Goal: Task Accomplishment & Management: Complete application form

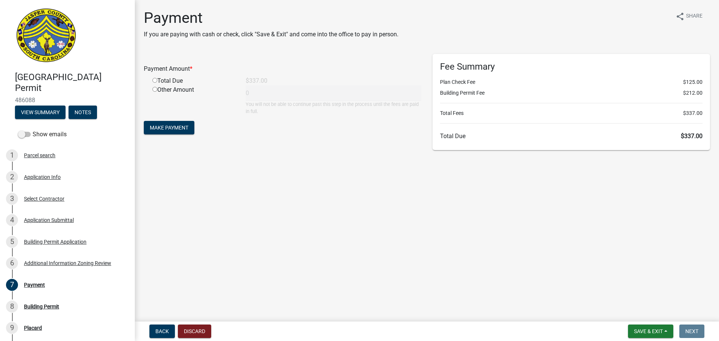
click at [173, 80] on div "Total Due" at bounding box center [193, 80] width 93 height 9
click at [156, 79] on input "radio" at bounding box center [154, 80] width 5 height 5
radio input "true"
type input "337"
click at [193, 130] on button "Make Payment" at bounding box center [169, 127] width 51 height 13
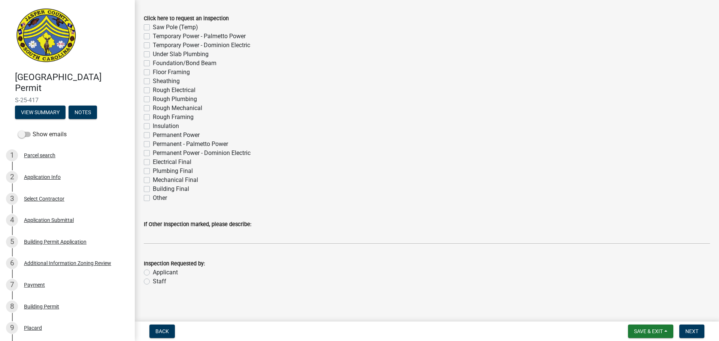
scroll to position [37, 0]
click at [153, 163] on label "Electrical Final" at bounding box center [172, 161] width 39 height 9
click at [153, 162] on input "Electrical Final" at bounding box center [155, 159] width 5 height 5
checkbox input "true"
checkbox input "false"
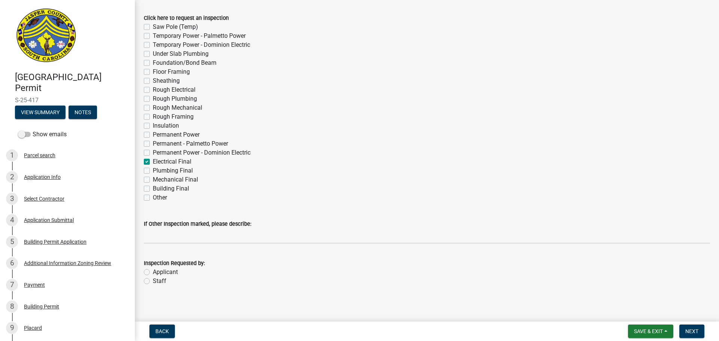
checkbox input "false"
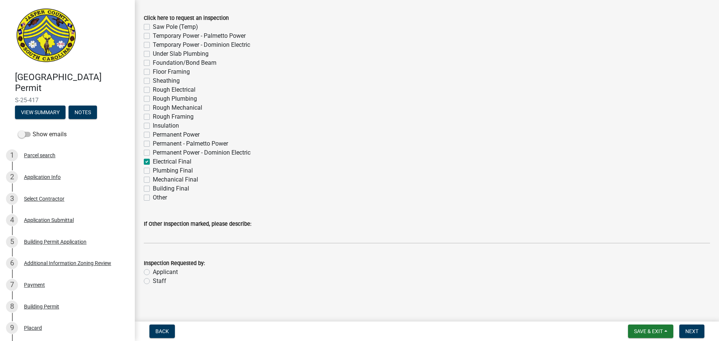
checkbox input "false"
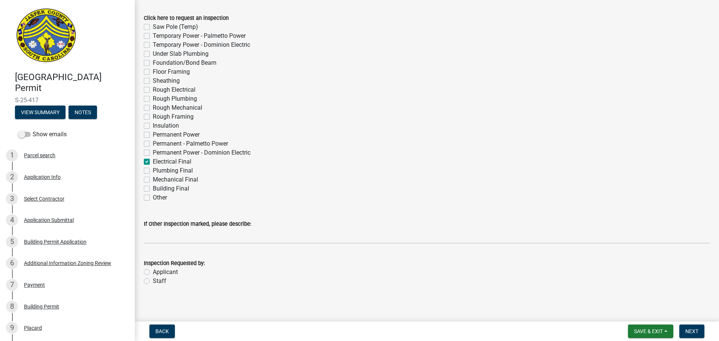
checkbox input "false"
checkbox input "true"
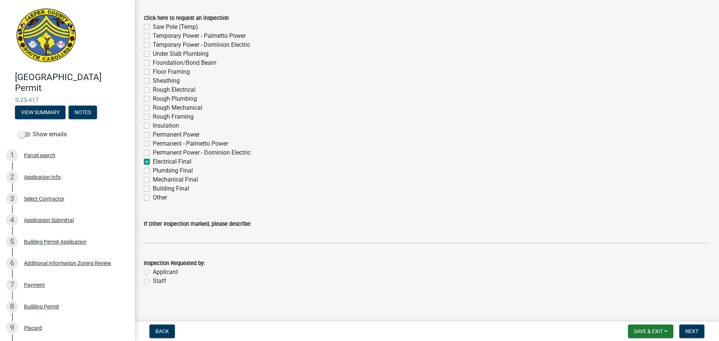
checkbox input "false"
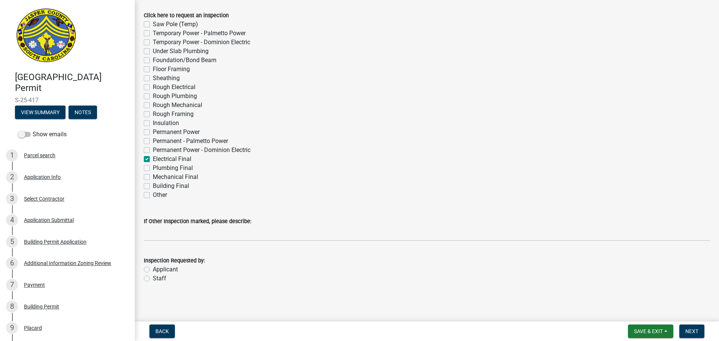
scroll to position [40, 0]
